Goal: Task Accomplishment & Management: Manage account settings

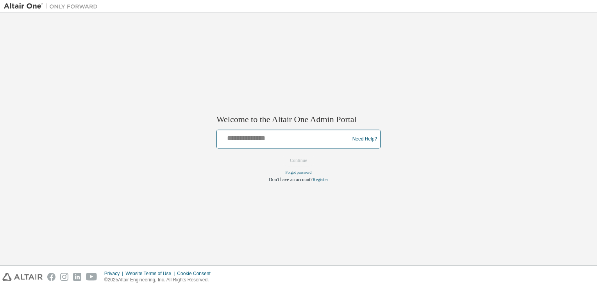
click at [262, 141] on input "text" at bounding box center [284, 137] width 128 height 11
type input "**********"
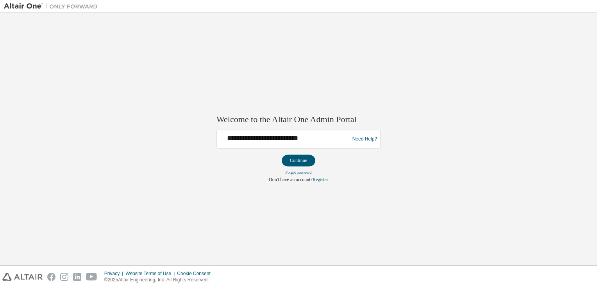
click at [115, 98] on div "**********" at bounding box center [298, 138] width 589 height 245
click at [294, 163] on button "Continue" at bounding box center [299, 161] width 34 height 12
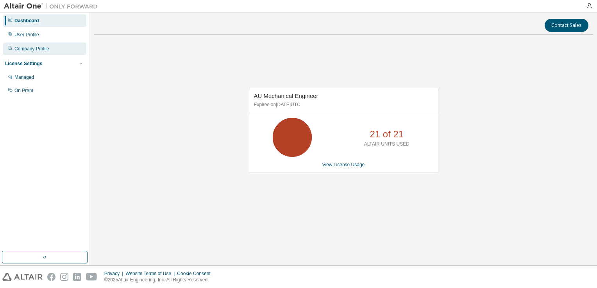
click at [41, 48] on div "Company Profile" at bounding box center [31, 49] width 35 height 6
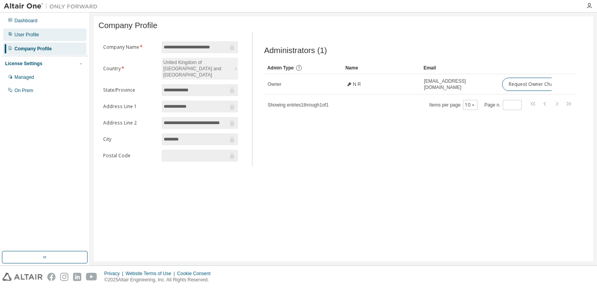
click at [42, 34] on div "User Profile" at bounding box center [44, 35] width 83 height 12
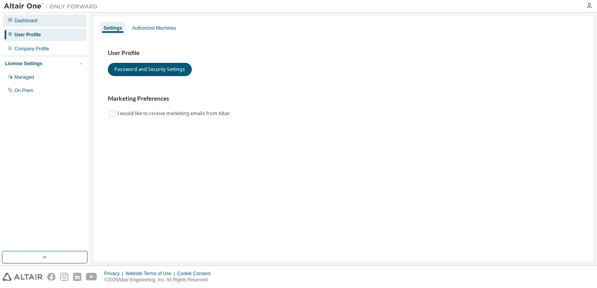
click at [44, 27] on div "Dashboard" at bounding box center [44, 20] width 83 height 12
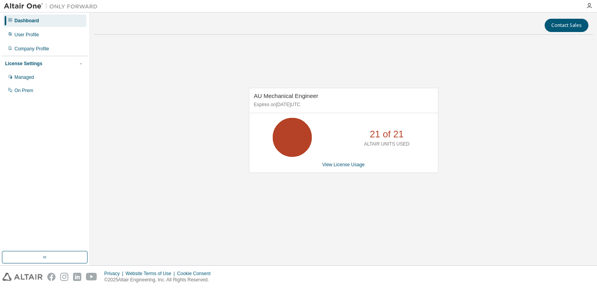
click at [174, 77] on div "AU Mechanical Engineer Expires on [DATE] UTC 21 of 21 ALTAIR UNITS USED View Li…" at bounding box center [343, 134] width 499 height 187
click at [44, 79] on div "Managed" at bounding box center [44, 77] width 83 height 12
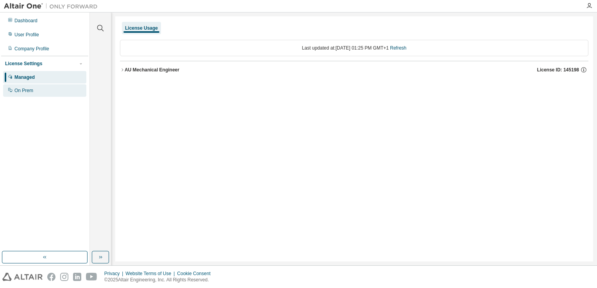
click at [47, 91] on div "On Prem" at bounding box center [44, 90] width 83 height 12
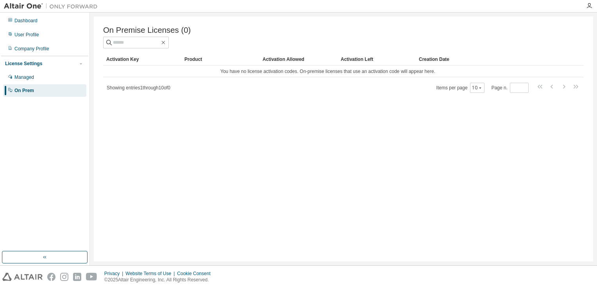
click at [34, 7] on img at bounding box center [53, 6] width 98 height 8
click at [34, 18] on div "Dashboard" at bounding box center [25, 21] width 23 height 6
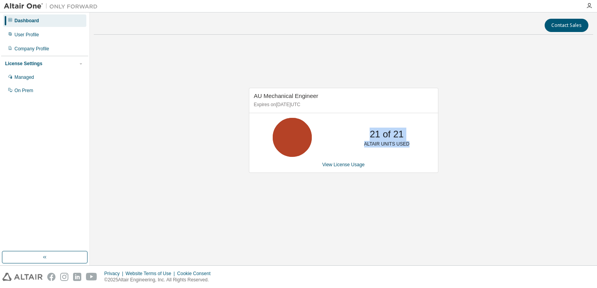
drag, startPoint x: 372, startPoint y: 135, endPoint x: 419, endPoint y: 135, distance: 46.9
click at [419, 135] on div "21 of 21 ALTAIR UNITS USED" at bounding box center [343, 137] width 189 height 39
click at [234, 127] on div "AU Mechanical Engineer Expires on [DATE] UTC 21 of 21 ALTAIR UNITS USED View Li…" at bounding box center [343, 134] width 499 height 187
click at [489, 174] on div "AU Mechanical Engineer Expires on [DATE] UTC 21 of 21 ALTAIR UNITS USED View Li…" at bounding box center [343, 134] width 499 height 187
click at [346, 167] on link "View License Usage" at bounding box center [343, 164] width 43 height 5
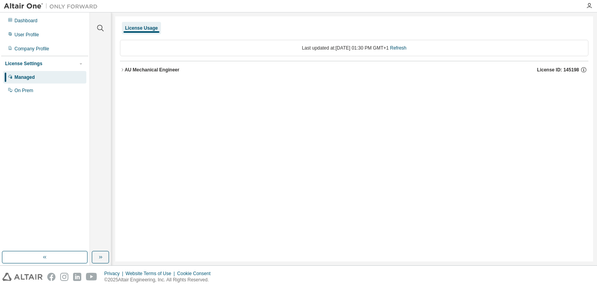
click at [124, 69] on icon "button" at bounding box center [122, 70] width 5 height 5
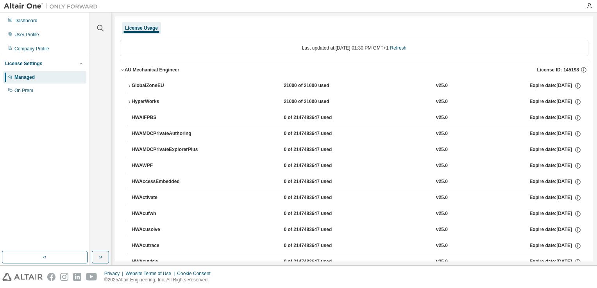
click at [128, 101] on icon "button" at bounding box center [129, 102] width 5 height 5
